Goal: Transaction & Acquisition: Purchase product/service

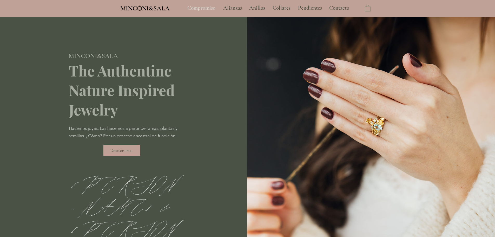
click at [203, 9] on p "Compromiso" at bounding box center [201, 8] width 33 height 13
type input "**********"
select select "**********"
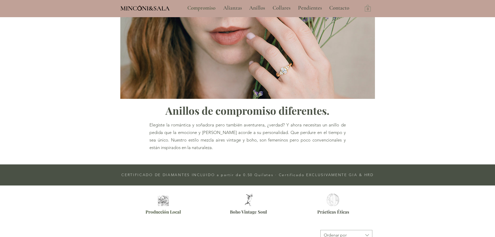
type input "**********"
select select "**********"
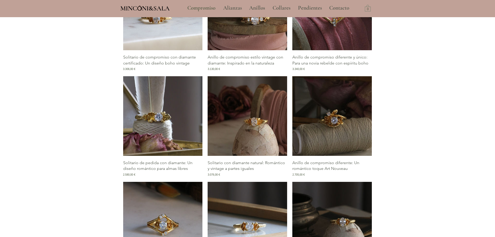
scroll to position [649, 0]
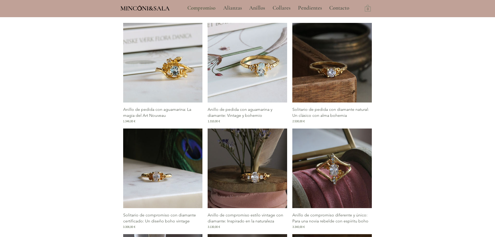
scroll to position [467, 0]
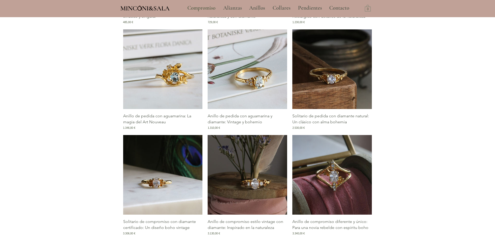
click at [249, 68] on img "Galería de Anillo de pedida con aguamarina y diamante: Vintage y bohemio" at bounding box center [246, 68] width 79 height 79
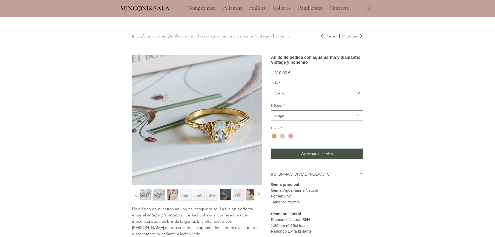
click at [289, 98] on button "Elegir" at bounding box center [317, 93] width 92 height 10
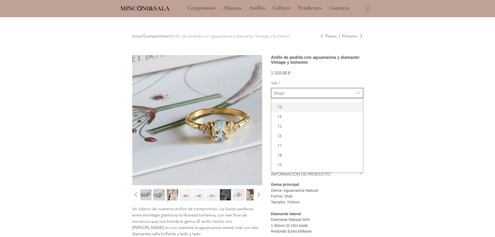
scroll to position [26, 0]
click at [291, 140] on span "14" at bounding box center [316, 137] width 85 height 5
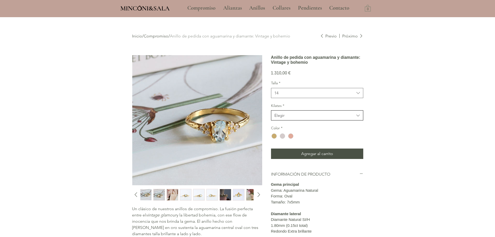
click at [300, 120] on button "Elegir" at bounding box center [317, 115] width 92 height 10
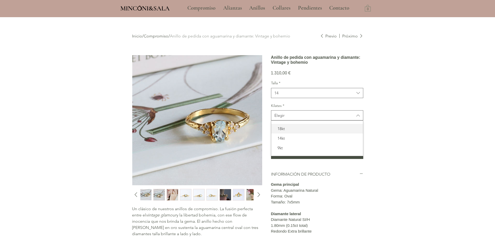
click at [290, 131] on span "18kt" at bounding box center [316, 128] width 85 height 5
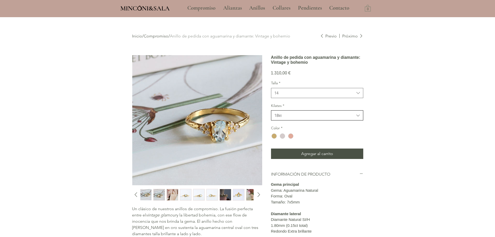
click at [312, 118] on span "18kt" at bounding box center [314, 114] width 80 height 5
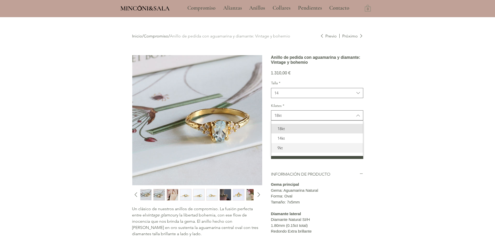
click at [303, 150] on span "9kt" at bounding box center [316, 147] width 85 height 5
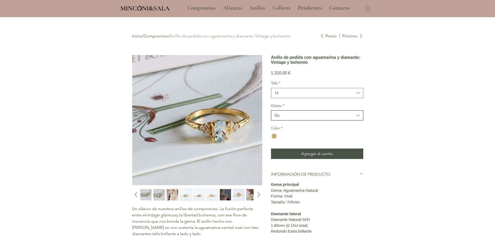
click at [306, 120] on button "9kt" at bounding box center [317, 115] width 92 height 10
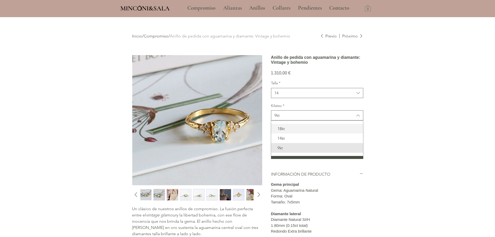
click at [304, 131] on span "18kt" at bounding box center [316, 128] width 85 height 5
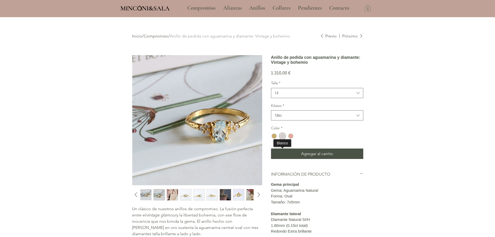
click at [280, 138] on div "main content" at bounding box center [282, 135] width 5 height 5
click at [291, 138] on div "main content" at bounding box center [290, 135] width 5 height 5
click at [276, 138] on div "main content" at bounding box center [273, 135] width 5 height 5
click at [159, 193] on img "2 / 13" at bounding box center [158, 194] width 11 height 11
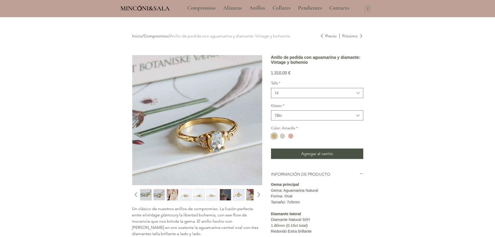
click at [147, 194] on img "1 / 13" at bounding box center [145, 194] width 11 height 11
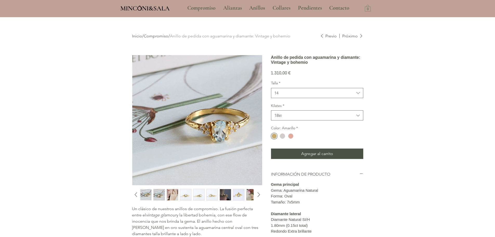
click at [174, 191] on img "3 / 13" at bounding box center [172, 194] width 11 height 11
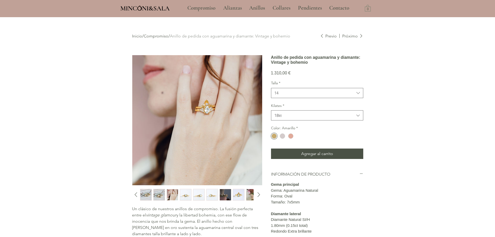
click at [183, 193] on img "4 / 13" at bounding box center [185, 194] width 11 height 11
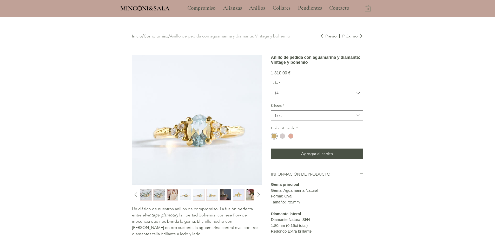
click at [194, 193] on img "5 / 13" at bounding box center [198, 194] width 11 height 11
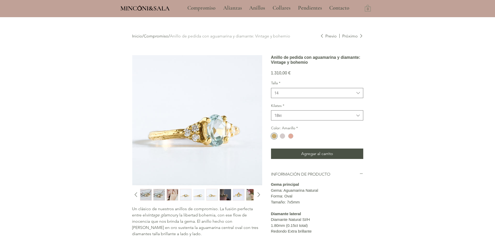
click at [212, 192] on img "6 / 13" at bounding box center [211, 194] width 11 height 11
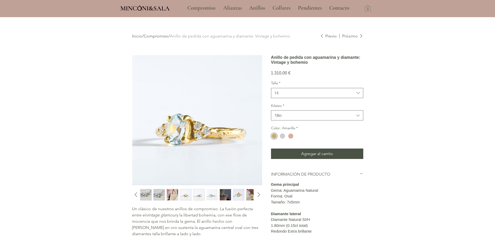
click at [228, 192] on img "7 / 13" at bounding box center [225, 194] width 11 height 11
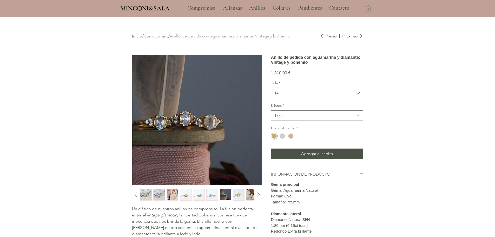
click at [238, 192] on img "8 / 13" at bounding box center [238, 194] width 11 height 11
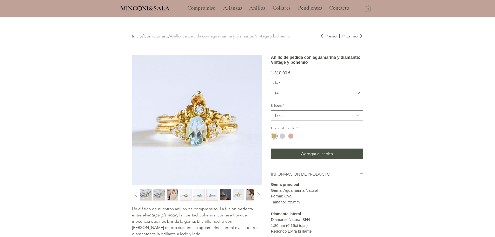
click at [260, 192] on icon "Diapositiva siguiente" at bounding box center [259, 194] width 8 height 8
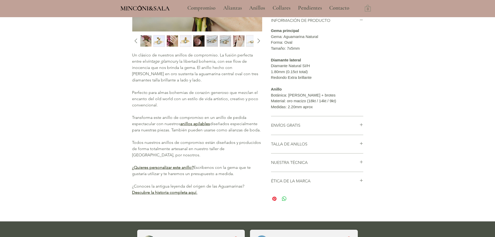
scroll to position [182, 0]
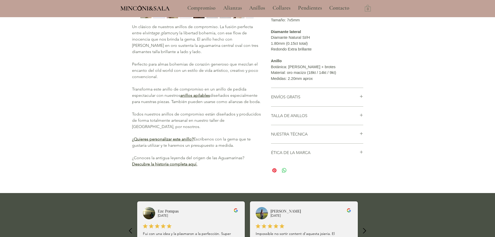
click at [285, 143] on li "NUESTRA TÉCNICA Recolectamos ramitas, semillas y plantas suculentas prestando a…" at bounding box center [317, 134] width 92 height 18
click at [286, 137] on h2 "NUESTRA TÉCNICA" at bounding box center [315, 134] width 88 height 6
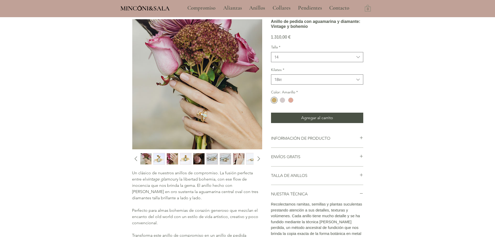
scroll to position [27, 0]
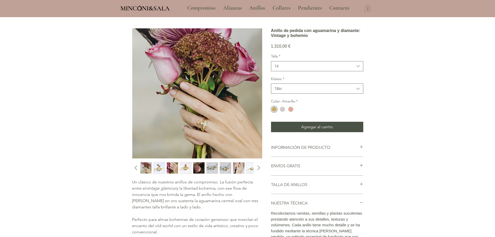
click at [203, 170] on img "13 / 13" at bounding box center [198, 167] width 11 height 11
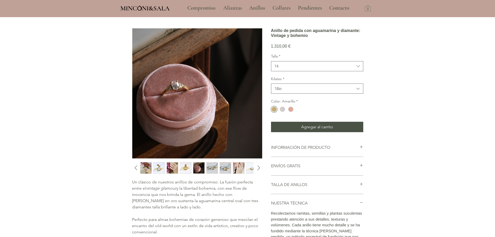
click at [210, 167] on img "1 / 13" at bounding box center [211, 167] width 11 height 11
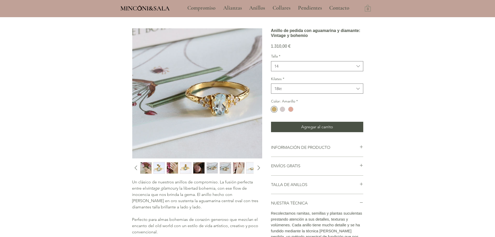
click at [223, 165] on img "2 / 13" at bounding box center [225, 167] width 11 height 11
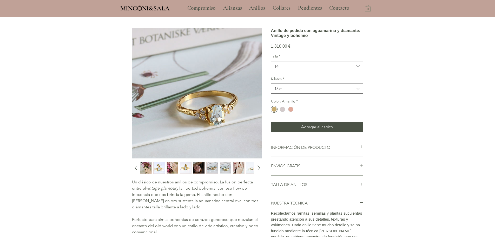
click at [237, 164] on img "3 / 13" at bounding box center [238, 167] width 11 height 11
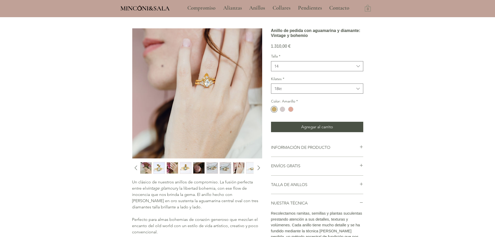
click at [253, 166] on img "4 / 13" at bounding box center [251, 167] width 11 height 11
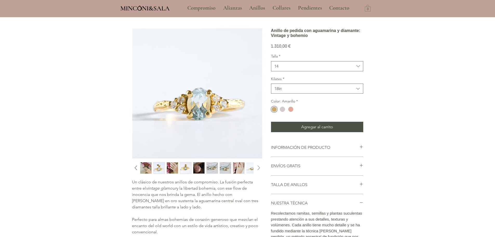
click at [258, 167] on icon "Diapositiva siguiente" at bounding box center [259, 168] width 8 height 8
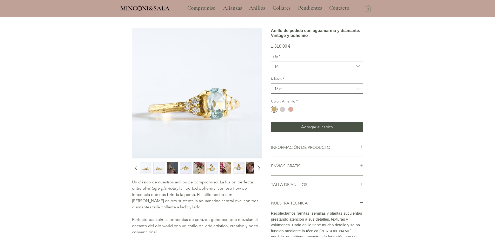
click at [409, 91] on div "main content" at bounding box center [247, 165] width 495 height 350
click at [461, 92] on div "main content" at bounding box center [247, 165] width 495 height 350
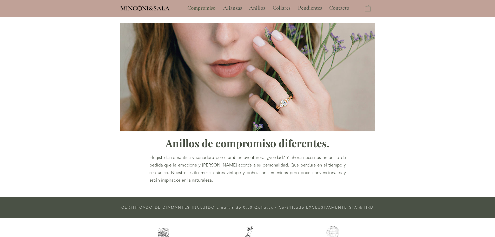
scroll to position [434, 0]
